Goal: Task Accomplishment & Management: Manage account settings

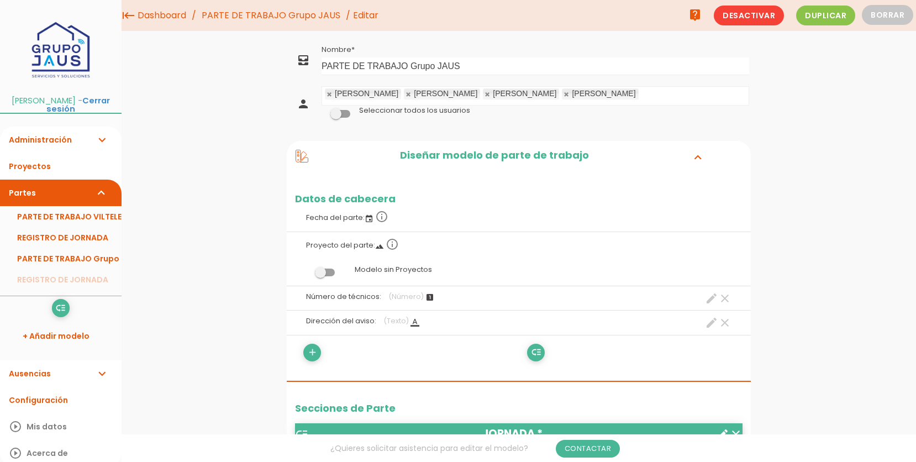
click at [502, 97] on ul "Uliana Fredy Andres Vilches" at bounding box center [535, 96] width 427 height 18
click at [491, 38] on link "Guardar" at bounding box center [491, 38] width 66 height 20
click at [643, 93] on link at bounding box center [646, 94] width 7 height 7
click at [495, 42] on link "Guardar" at bounding box center [491, 38] width 66 height 20
click at [62, 217] on link "PARTE DE TRABAJO VILTELE" at bounding box center [61, 216] width 122 height 21
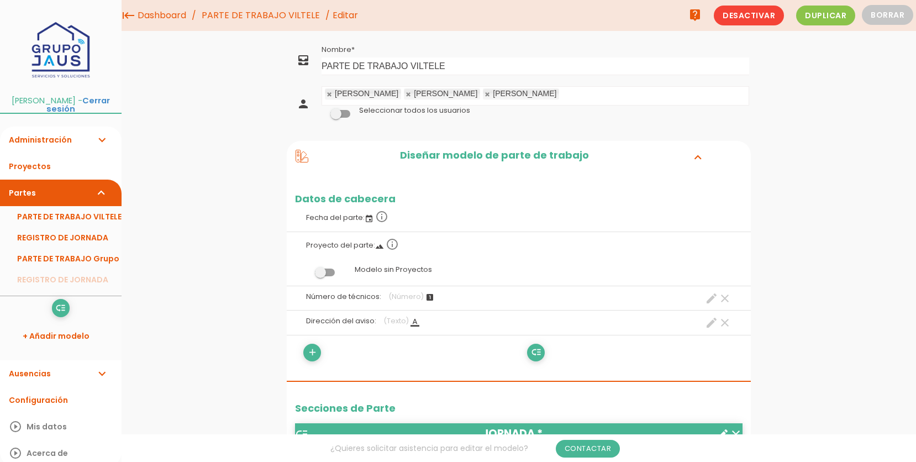
click at [541, 95] on ul "JAIME VILCHES SOTO Uliana Vilches" at bounding box center [535, 96] width 427 height 18
click at [490, 39] on link "Guardar" at bounding box center [491, 38] width 66 height 20
click at [246, 12] on link "PARTE DE TRABAJO VILTELE" at bounding box center [261, 15] width 124 height 31
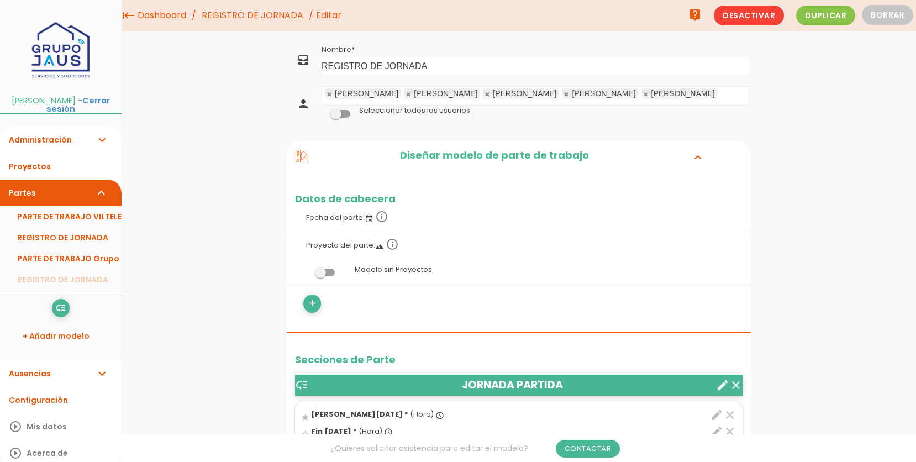
click at [602, 95] on ul "[PERSON_NAME] [PERSON_NAME]" at bounding box center [535, 96] width 427 height 18
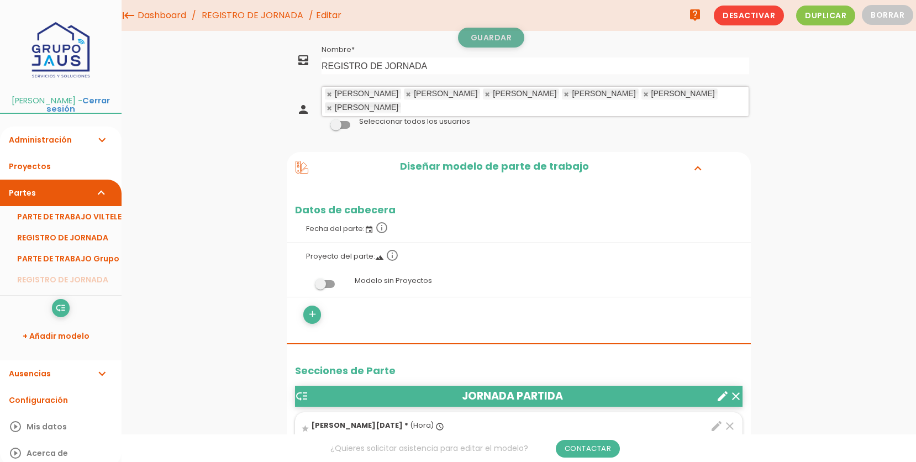
click at [474, 38] on link "Guardar" at bounding box center [491, 38] width 66 height 20
click at [46, 138] on link "Administración expand_more" at bounding box center [61, 140] width 122 height 27
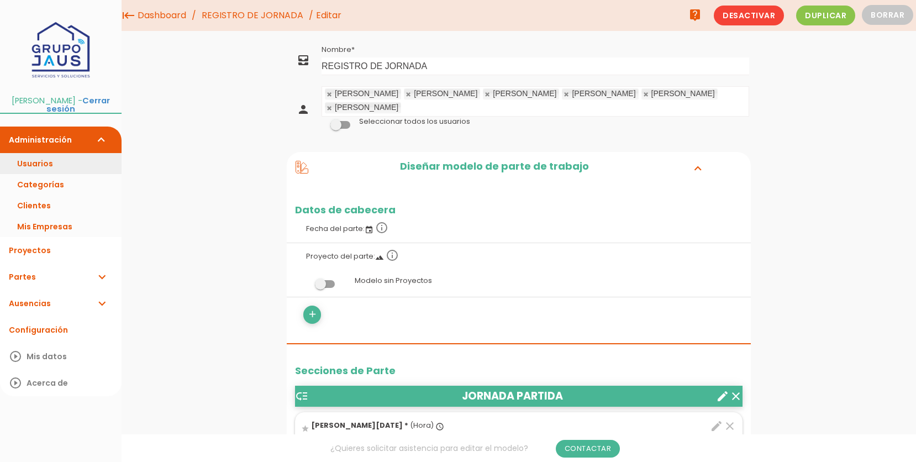
click at [35, 163] on link "Usuarios" at bounding box center [61, 163] width 122 height 21
